Goal: Navigation & Orientation: Find specific page/section

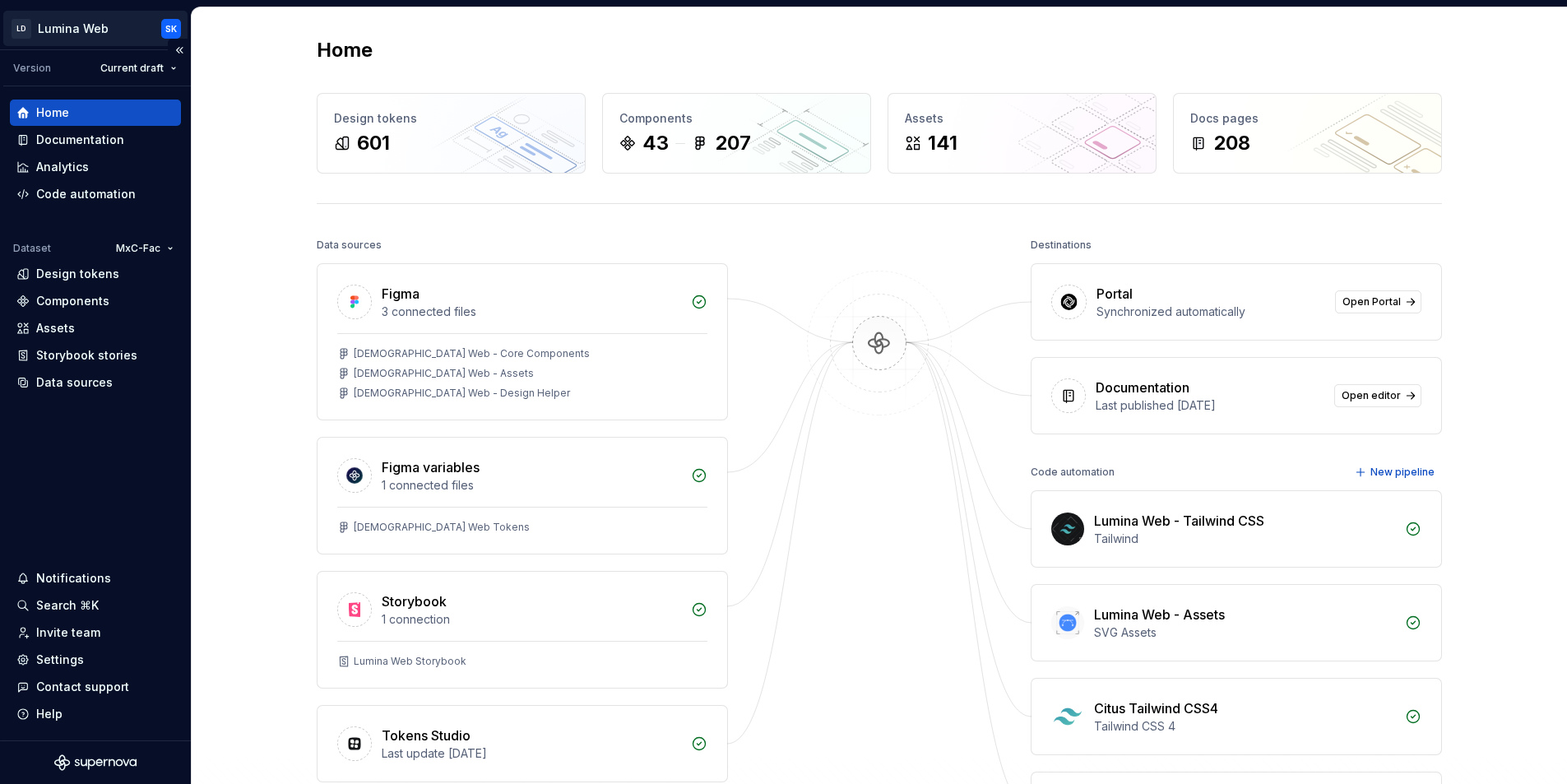
click at [169, 27] on html "LD Lumina Web SK Version Current draft Home Documentation Analytics Code automa…" at bounding box center [784, 392] width 1567 height 784
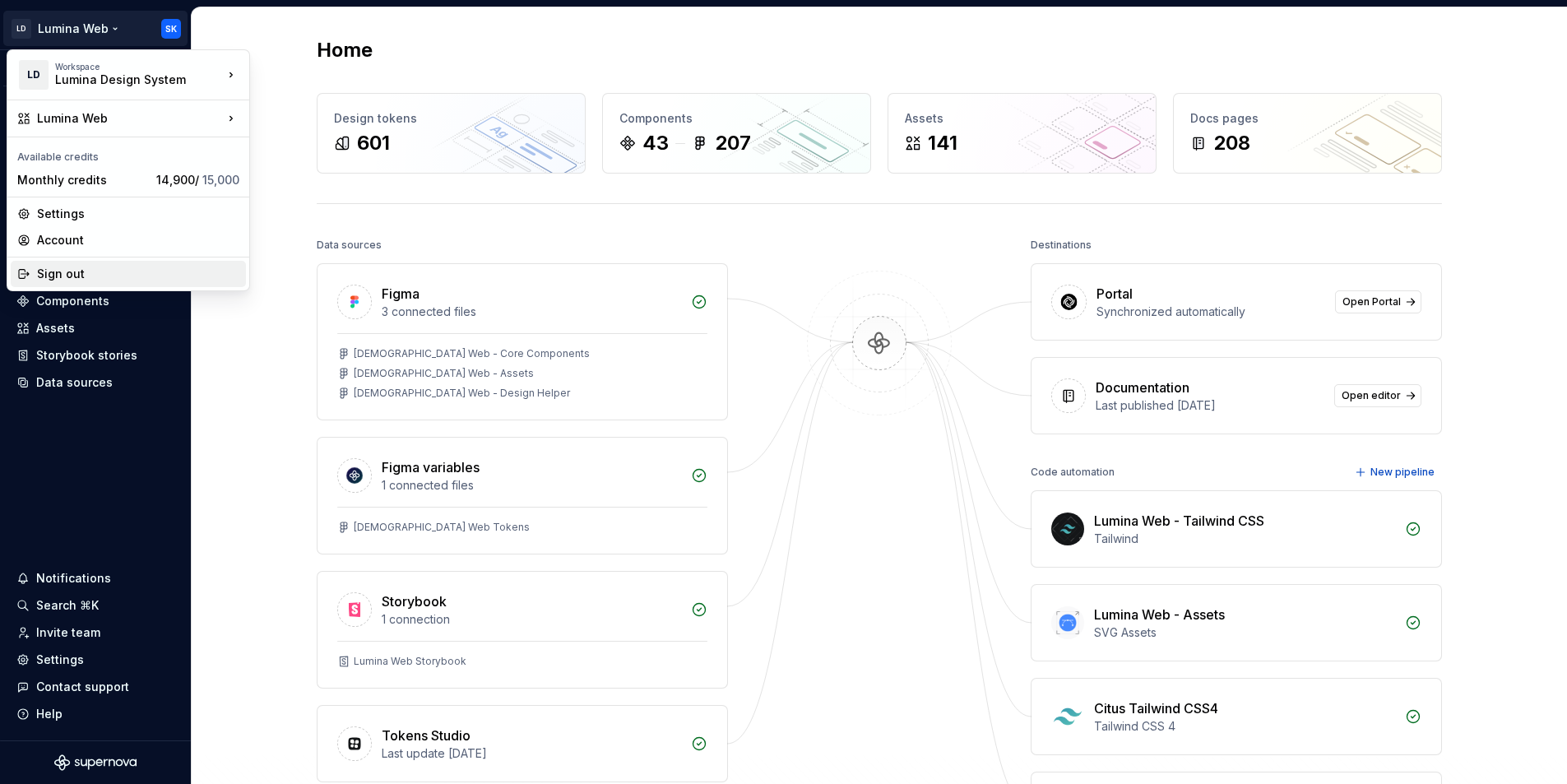
click at [128, 270] on div "Sign out" at bounding box center [139, 273] width 202 height 16
